Goal: Information Seeking & Learning: Learn about a topic

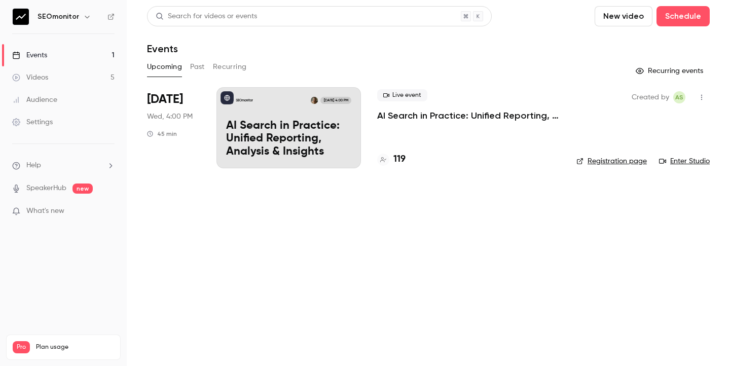
click at [88, 78] on link "Videos 5" at bounding box center [63, 77] width 127 height 22
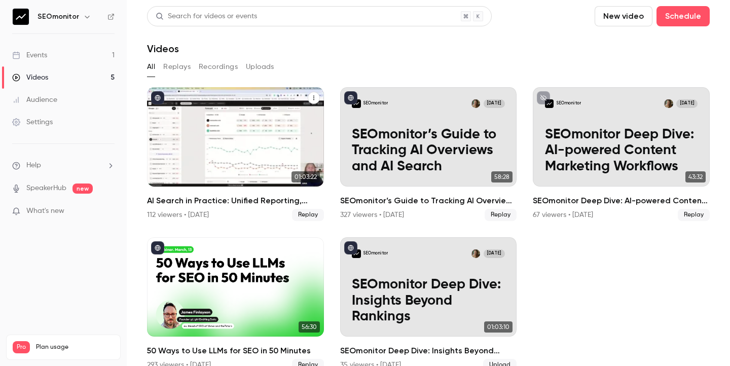
click at [221, 200] on h2 "AI Search in Practice: Unified Reporting, Analysis & Insights" at bounding box center [235, 201] width 177 height 12
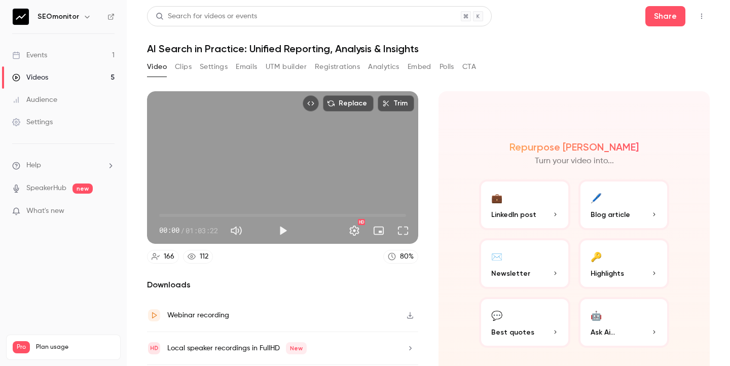
click at [384, 68] on button "Analytics" at bounding box center [383, 67] width 31 height 16
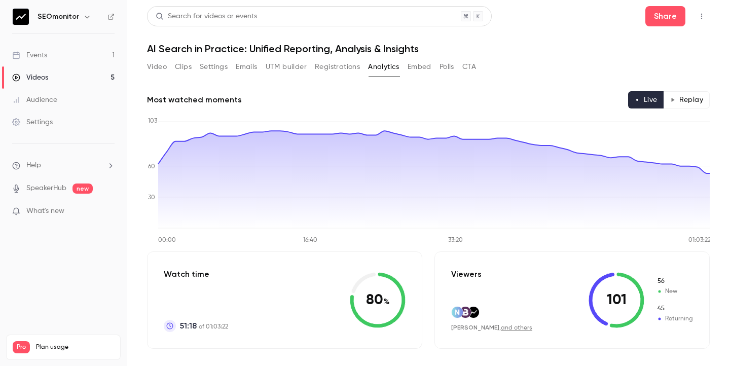
click at [338, 68] on button "Registrations" at bounding box center [337, 67] width 45 height 16
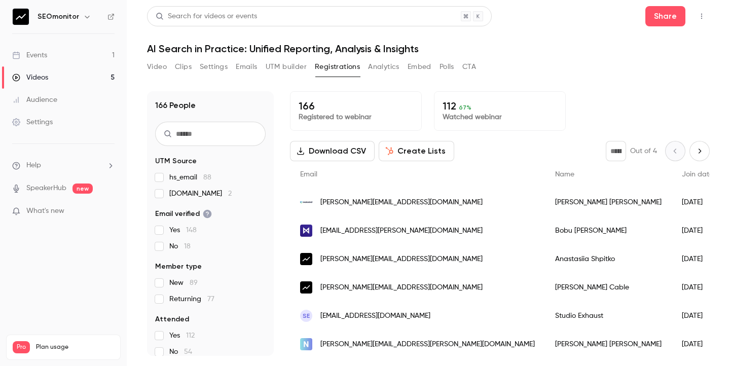
click at [389, 65] on button "Analytics" at bounding box center [383, 67] width 31 height 16
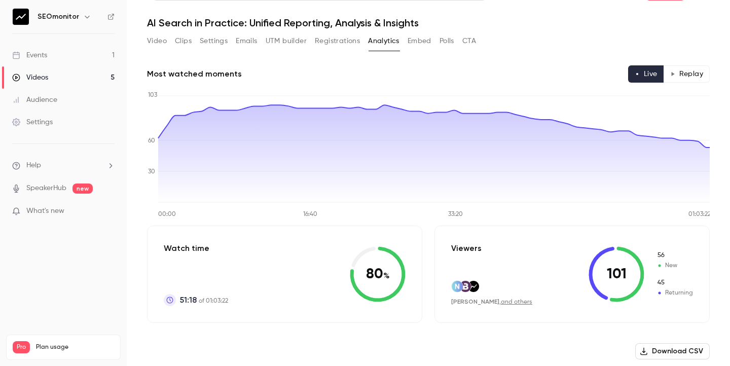
scroll to position [24, 0]
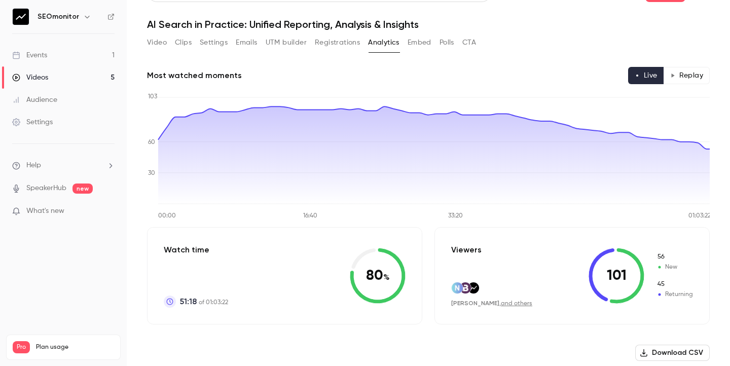
click at [342, 50] on button "Registrations" at bounding box center [337, 42] width 45 height 16
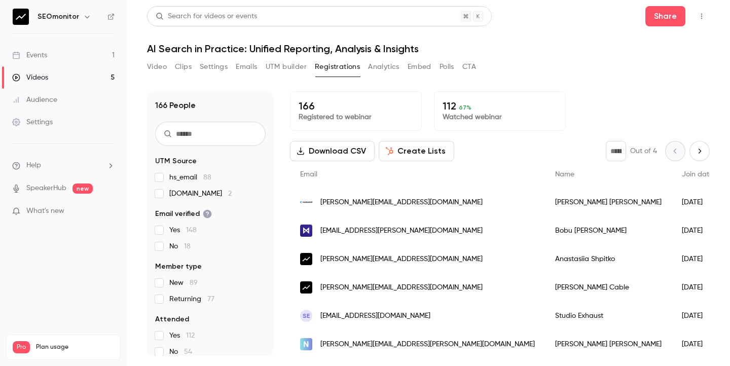
click at [494, 114] on p "Watched webinar" at bounding box center [500, 117] width 115 height 10
click at [387, 68] on button "Analytics" at bounding box center [383, 67] width 31 height 16
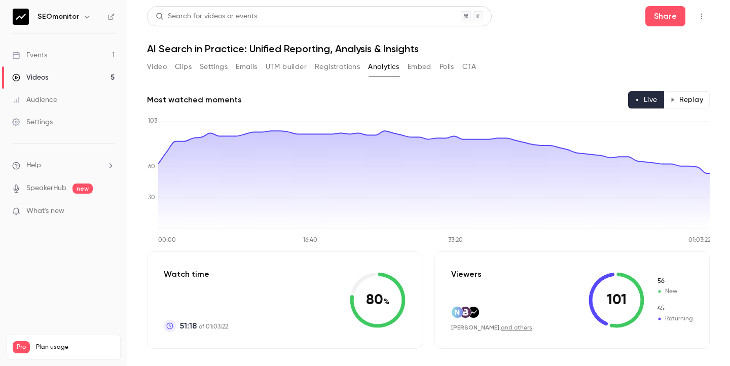
click at [683, 98] on button "Replay" at bounding box center [687, 99] width 46 height 17
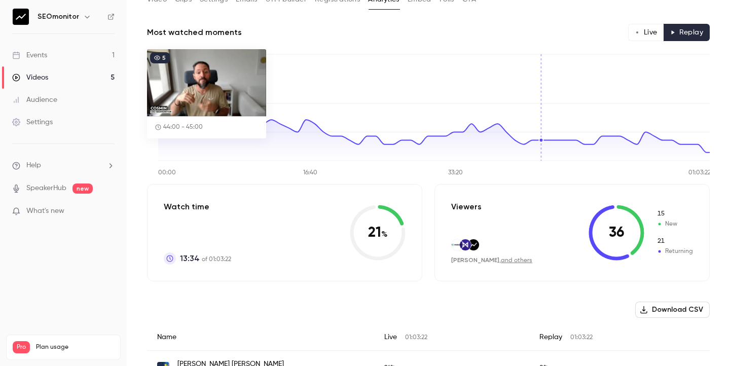
scroll to position [68, 0]
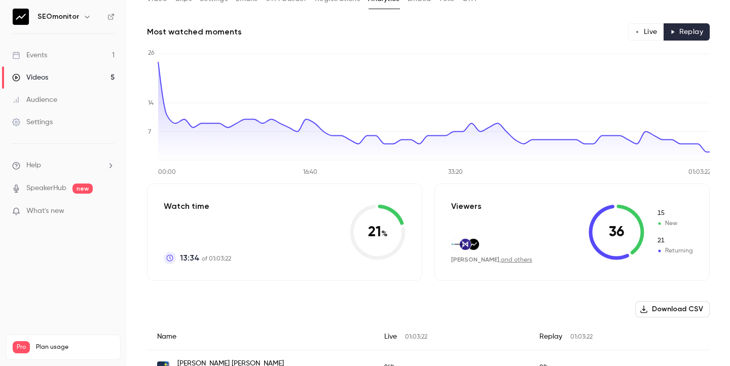
click at [649, 30] on button "Live" at bounding box center [646, 31] width 36 height 17
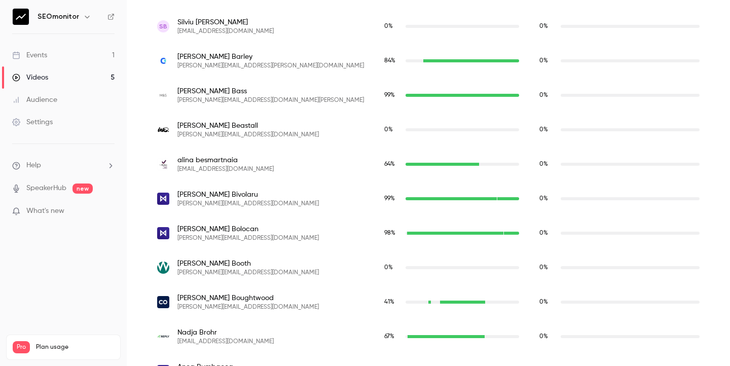
scroll to position [527, 0]
